Goal: Find specific page/section: Find specific page/section

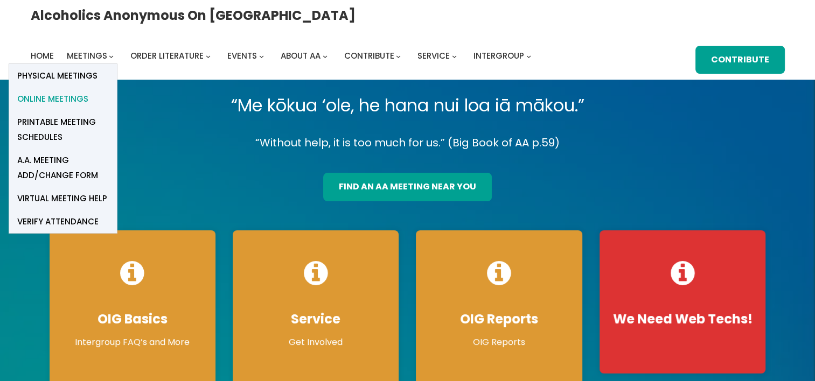
click at [88, 92] on span "Online Meetings" at bounding box center [52, 99] width 71 height 15
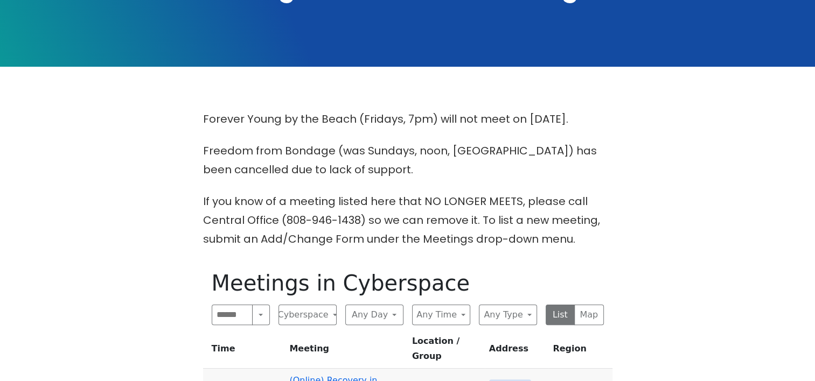
scroll to position [269, 0]
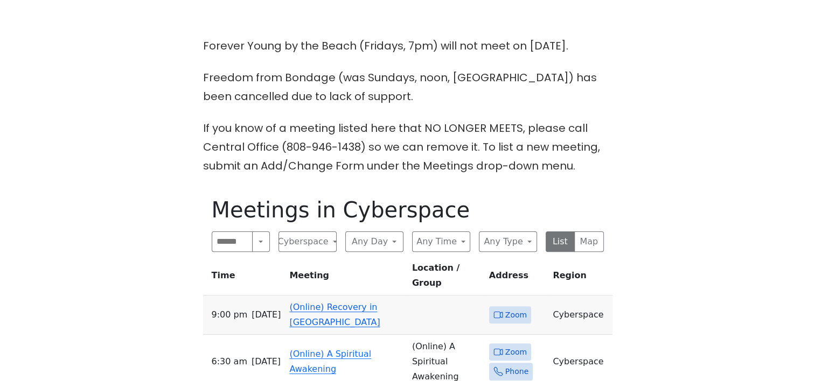
click at [321, 302] on link "(Online) Recovery in [GEOGRAPHIC_DATA]" at bounding box center [334, 314] width 91 height 25
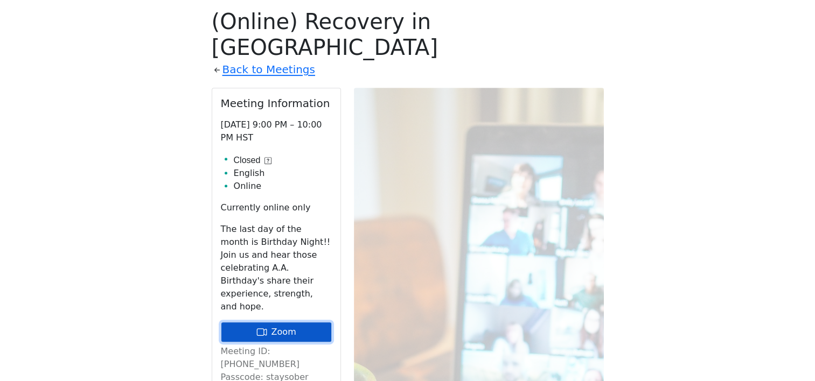
click at [274, 322] on link "Zoom" at bounding box center [276, 332] width 111 height 20
